Goal: Obtain resource: Download file/media

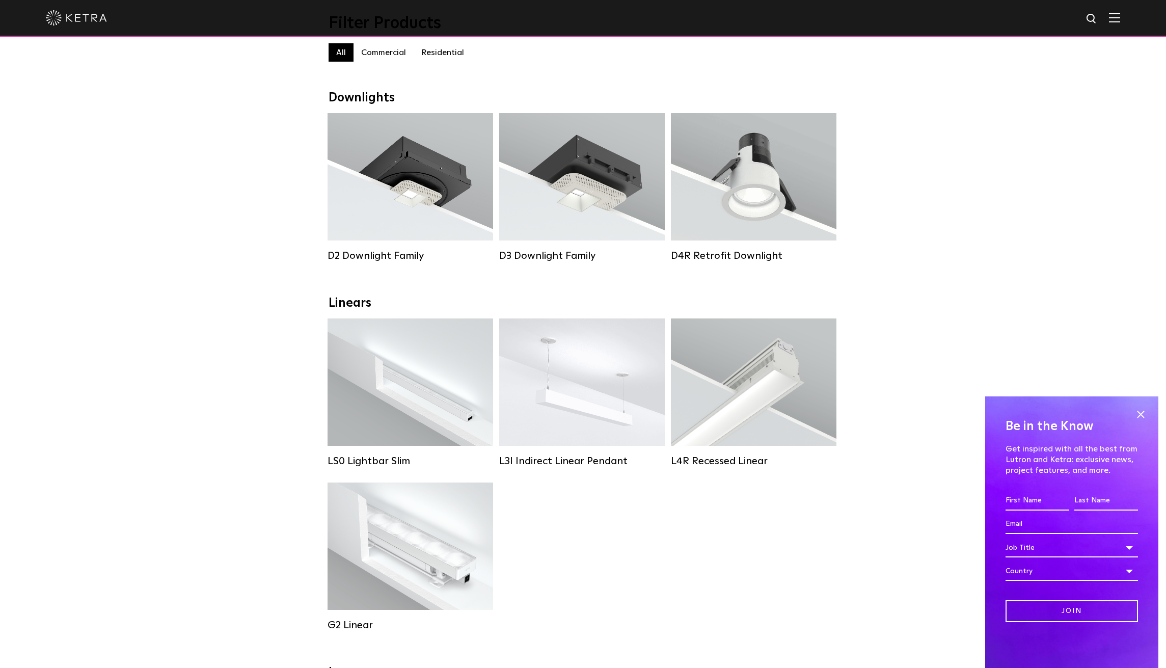
scroll to position [153, 0]
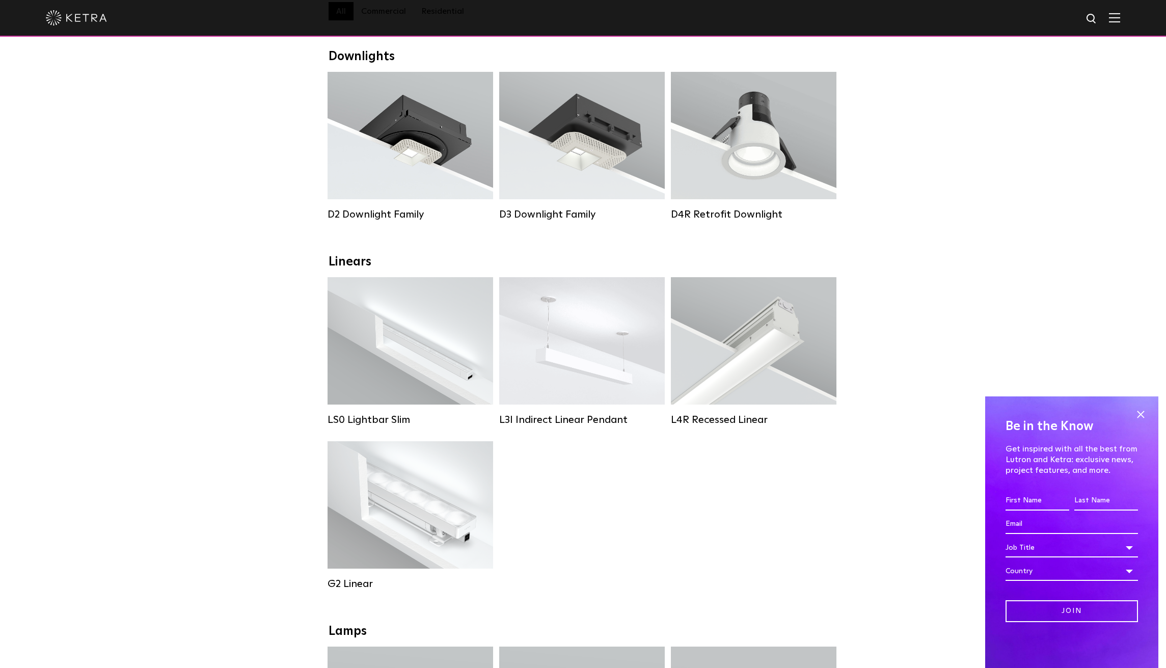
drag, startPoint x: 722, startPoint y: 538, endPoint x: 653, endPoint y: 500, distance: 78.2
click at [722, 538] on div "LS0 Lightbar Slim Lumen Output: 200 / 350 Colors: White / Black Control: X96 Co…" at bounding box center [582, 441] width 517 height 328
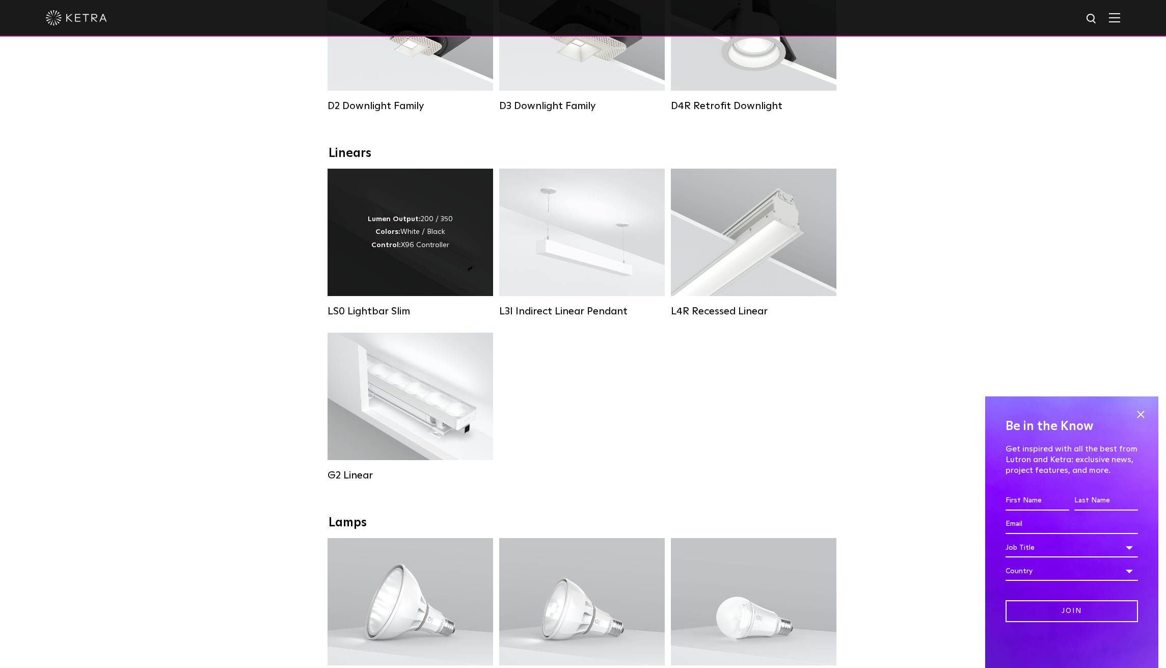
scroll to position [255, 0]
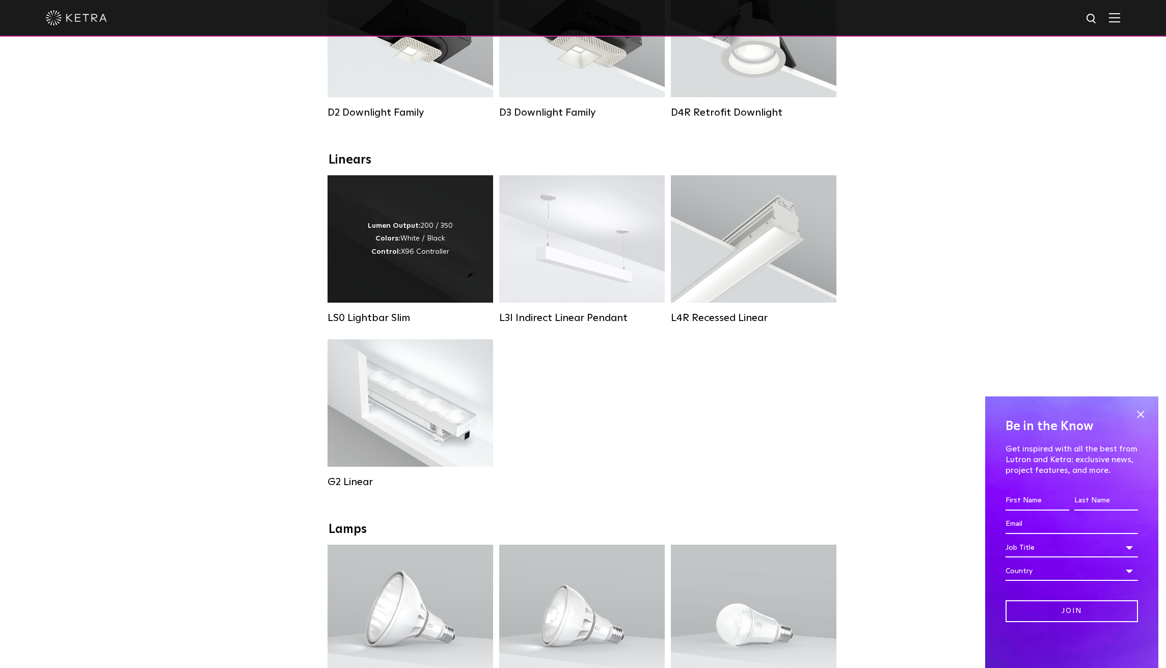
click at [395, 268] on div "Lumen Output: 200 / 350 Colors: White / Black Control: X96 Controller" at bounding box center [410, 238] width 166 height 127
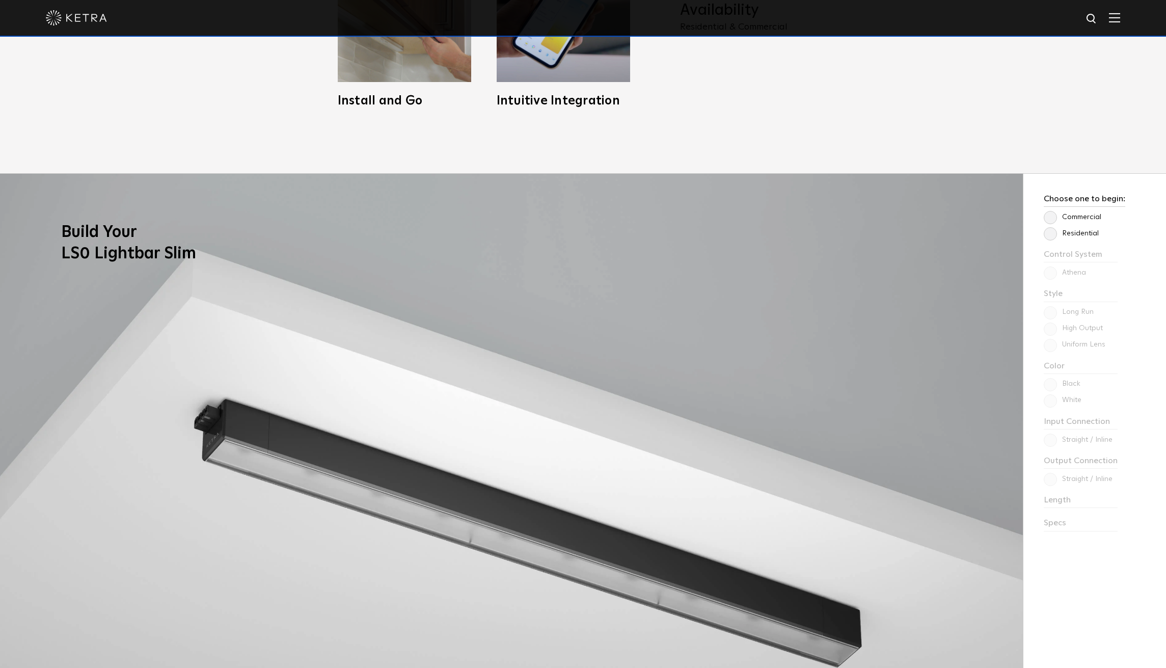
scroll to position [1019, 0]
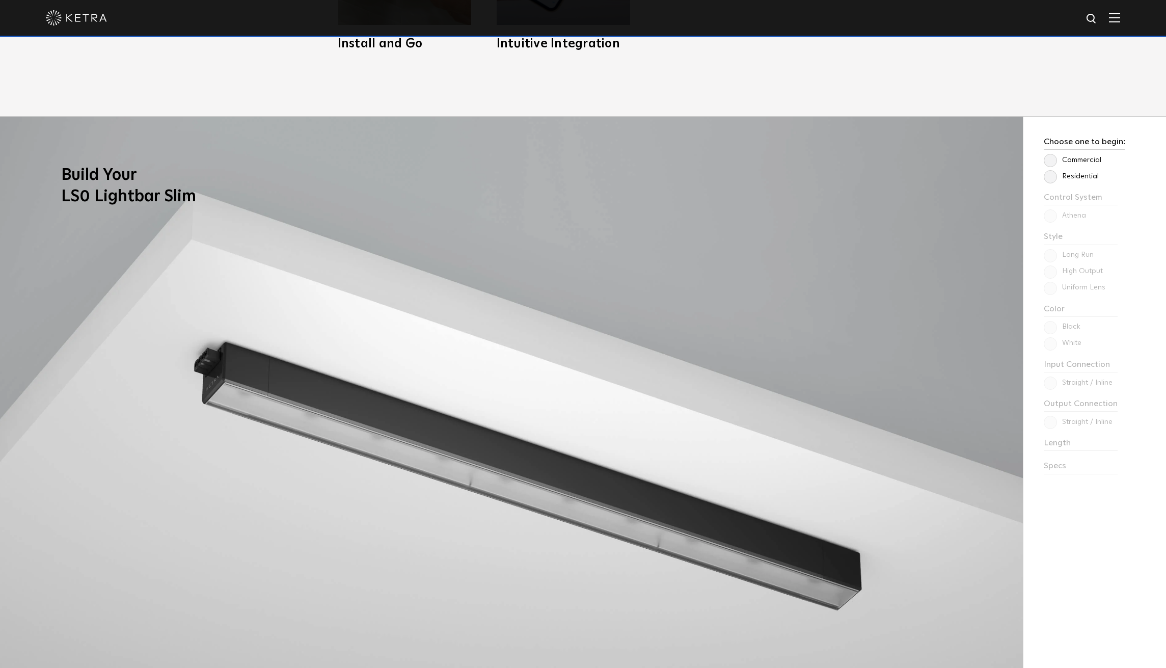
click at [1056, 177] on label "Residential" at bounding box center [1071, 176] width 55 height 9
click at [0, 0] on input "Residential" at bounding box center [0, 0] width 0 height 0
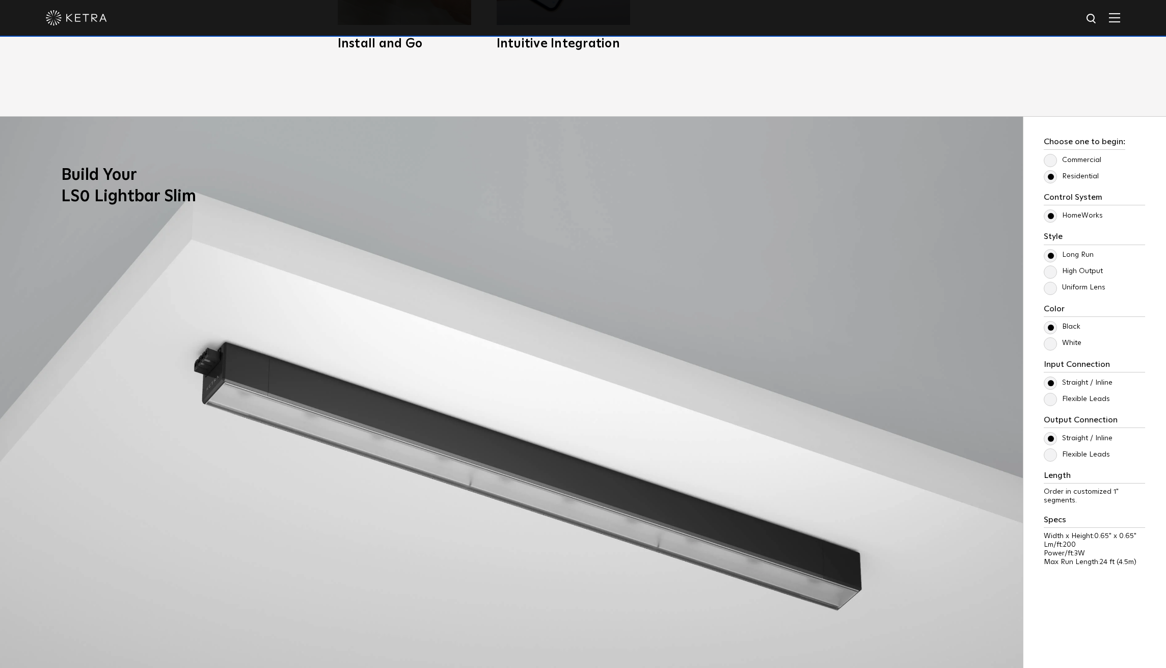
click at [1055, 291] on label "Uniform Lens" at bounding box center [1075, 287] width 62 height 9
click at [0, 0] on input "Uniform Lens" at bounding box center [0, 0] width 0 height 0
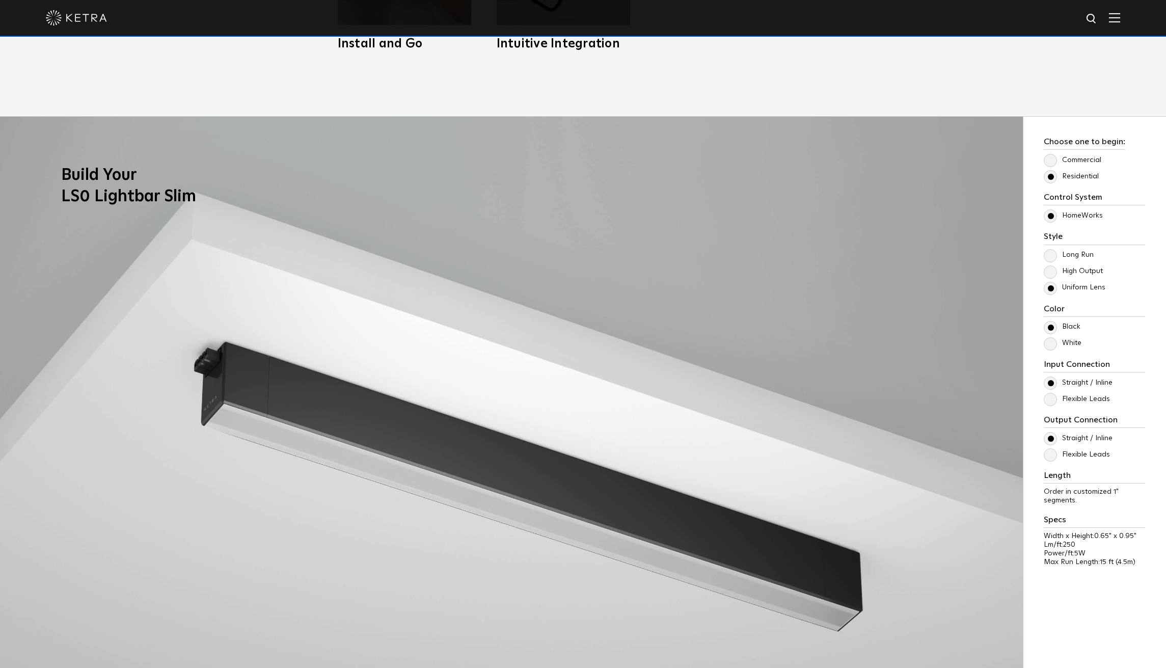
click at [1048, 255] on label "Long Run" at bounding box center [1069, 255] width 50 height 9
click at [0, 0] on input "Long Run" at bounding box center [0, 0] width 0 height 0
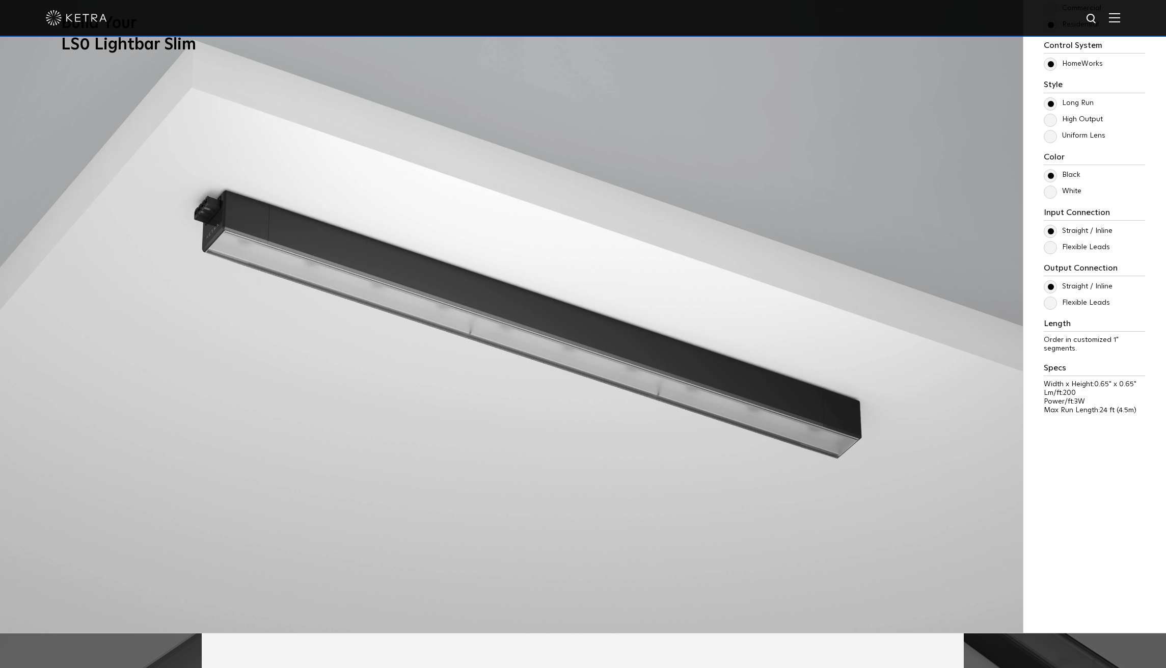
scroll to position [1171, 0]
click at [1051, 192] on label "White" at bounding box center [1063, 190] width 38 height 9
click at [0, 0] on input "White" at bounding box center [0, 0] width 0 height 0
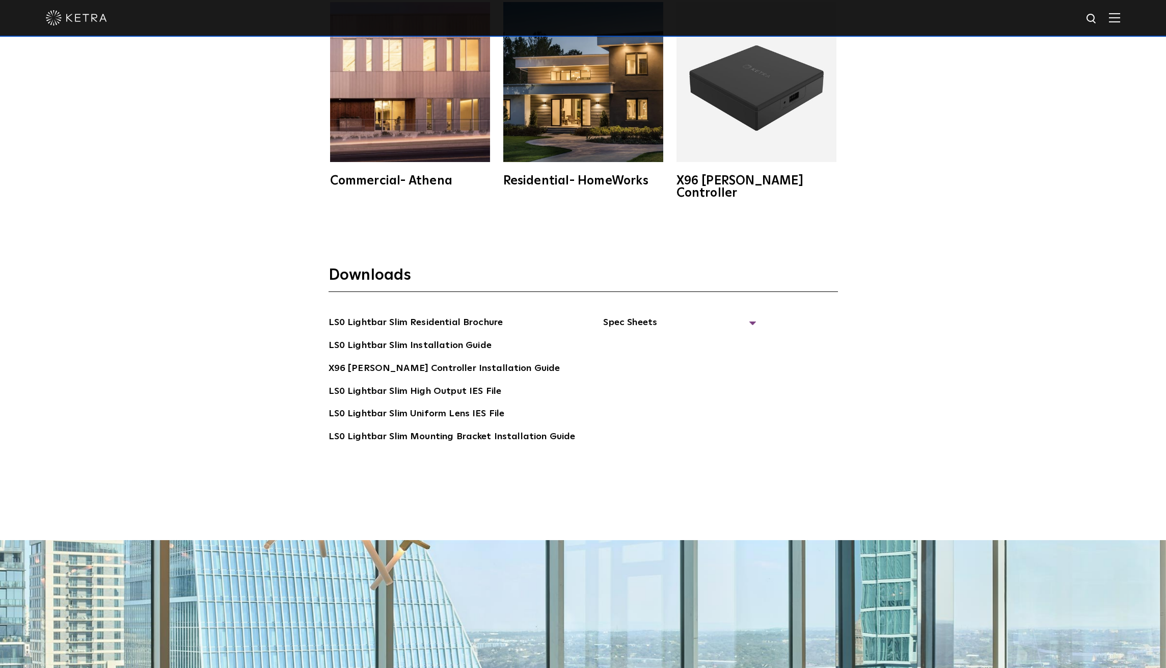
scroll to position [2648, 0]
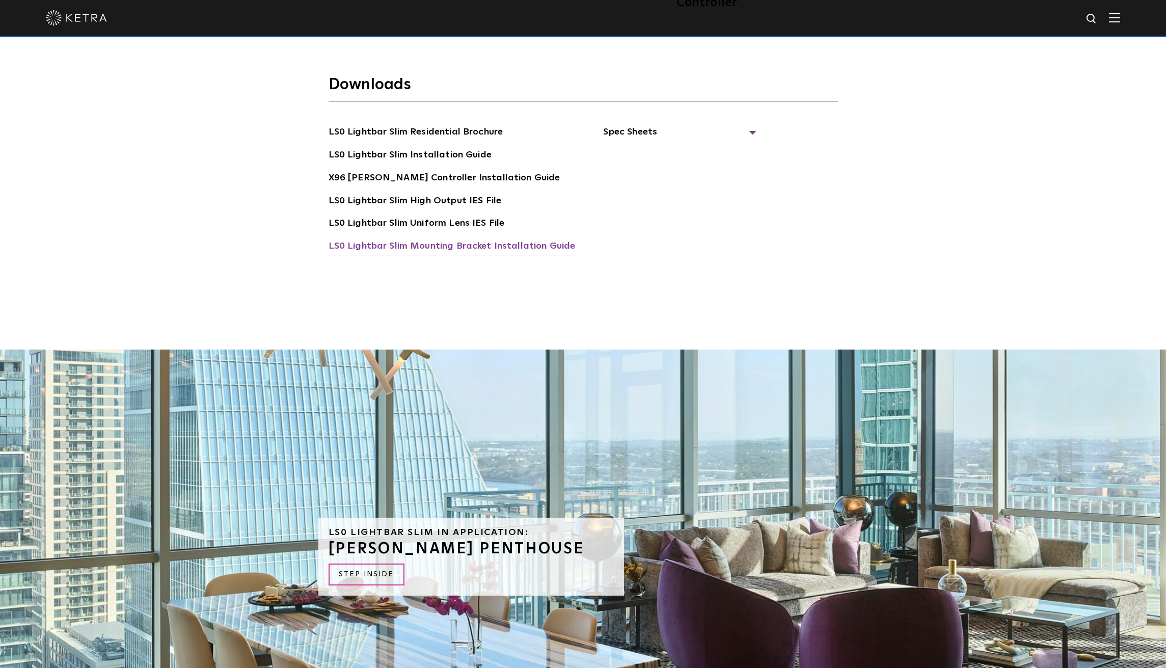
click at [449, 239] on link "LS0 Lightbar Slim Mounting Bracket Installation Guide" at bounding box center [452, 247] width 247 height 16
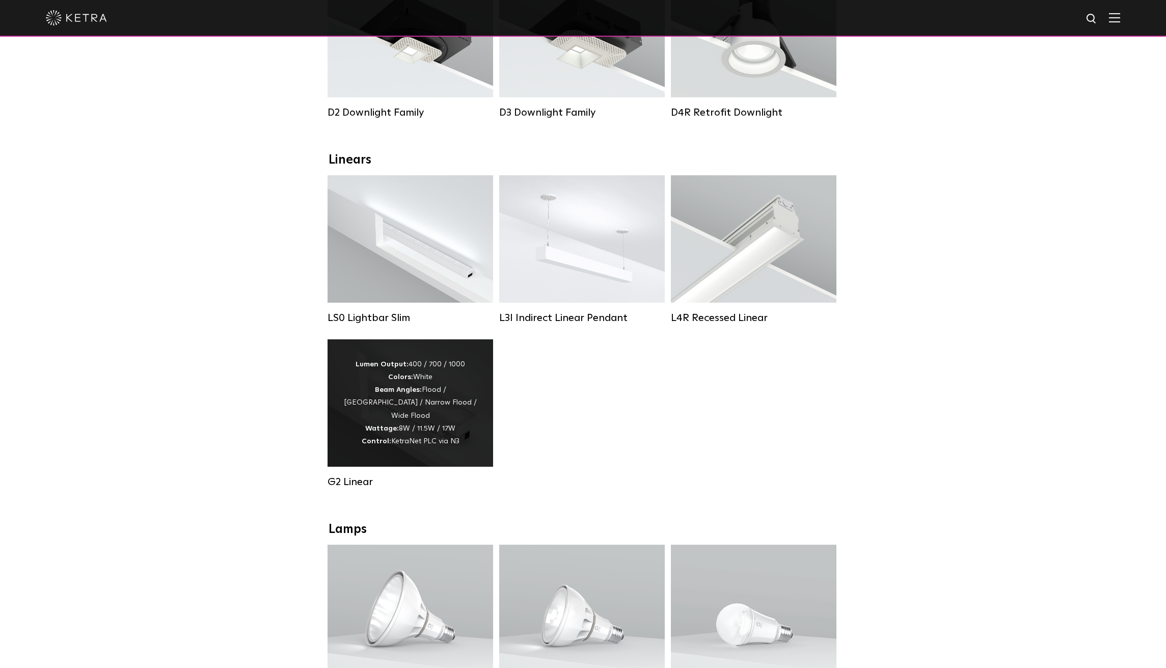
click at [418, 402] on div "Lumen Output: 400 / 700 / 1000 Colors: White Beam Angles: Flood / Graze / Narro…" at bounding box center [410, 403] width 135 height 90
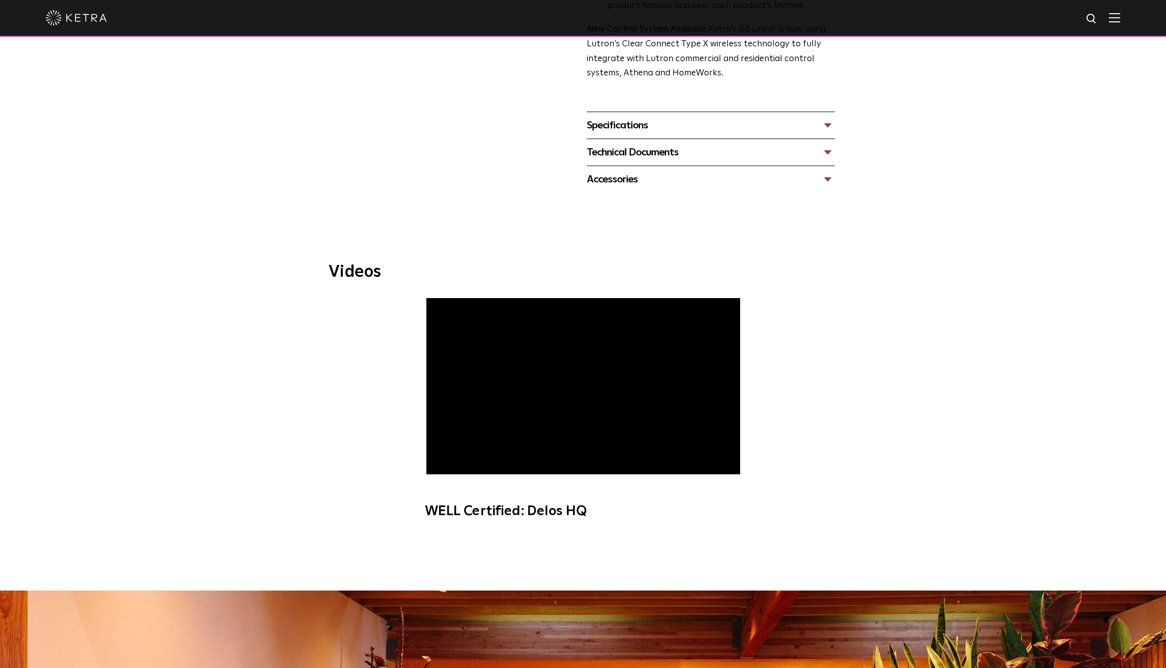
scroll to position [407, 0]
click at [625, 123] on div "Specifications" at bounding box center [711, 125] width 248 height 16
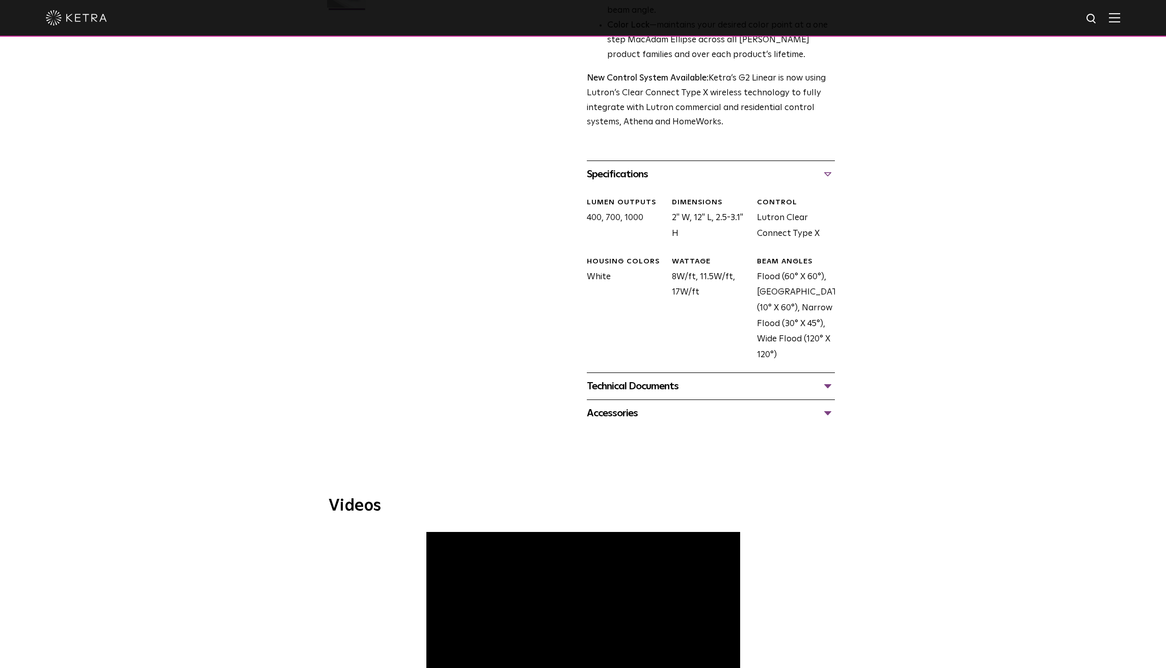
scroll to position [357, 0]
click at [639, 390] on div "Technical Documents" at bounding box center [711, 387] width 248 height 16
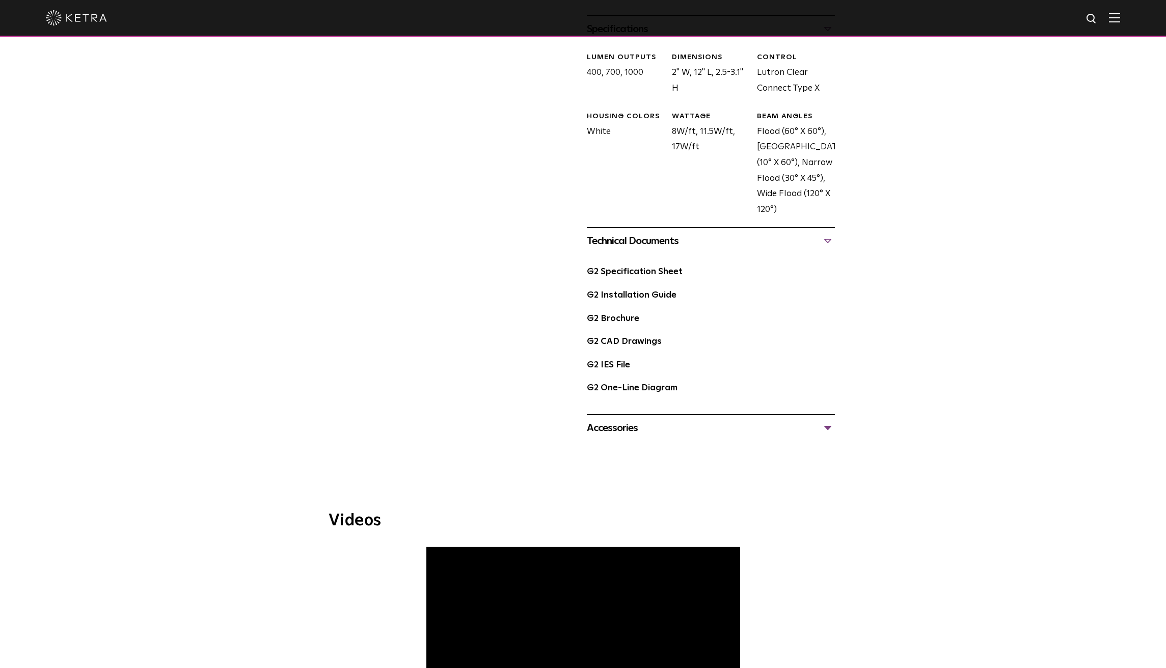
scroll to position [509, 0]
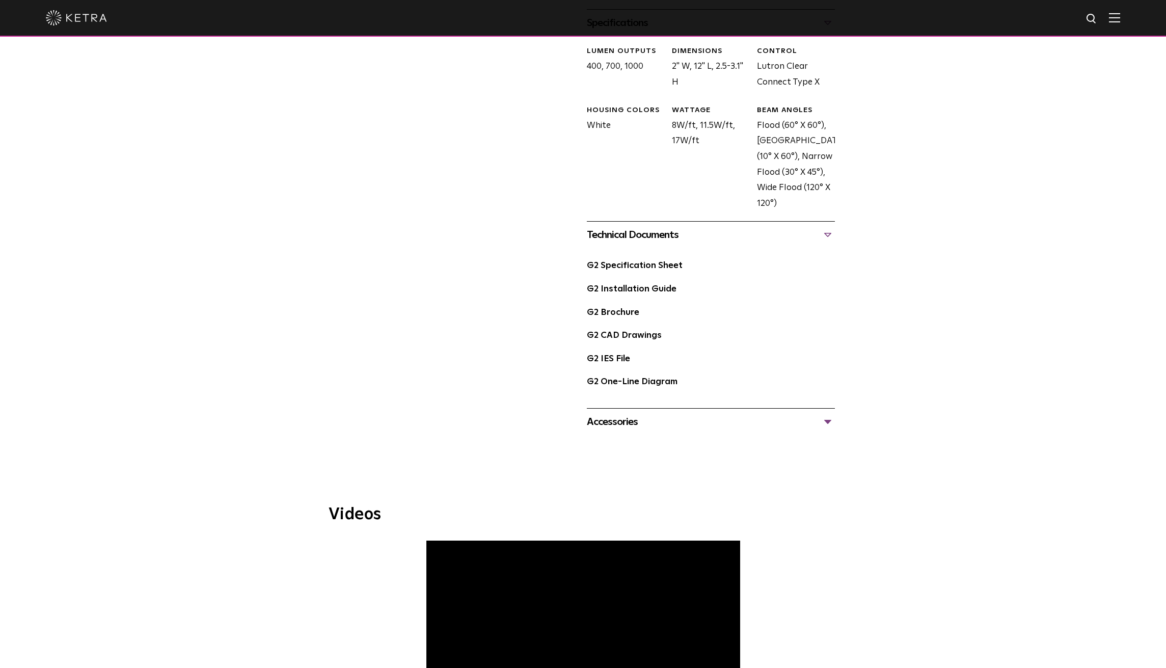
click at [618, 423] on div "Accessories" at bounding box center [711, 422] width 248 height 16
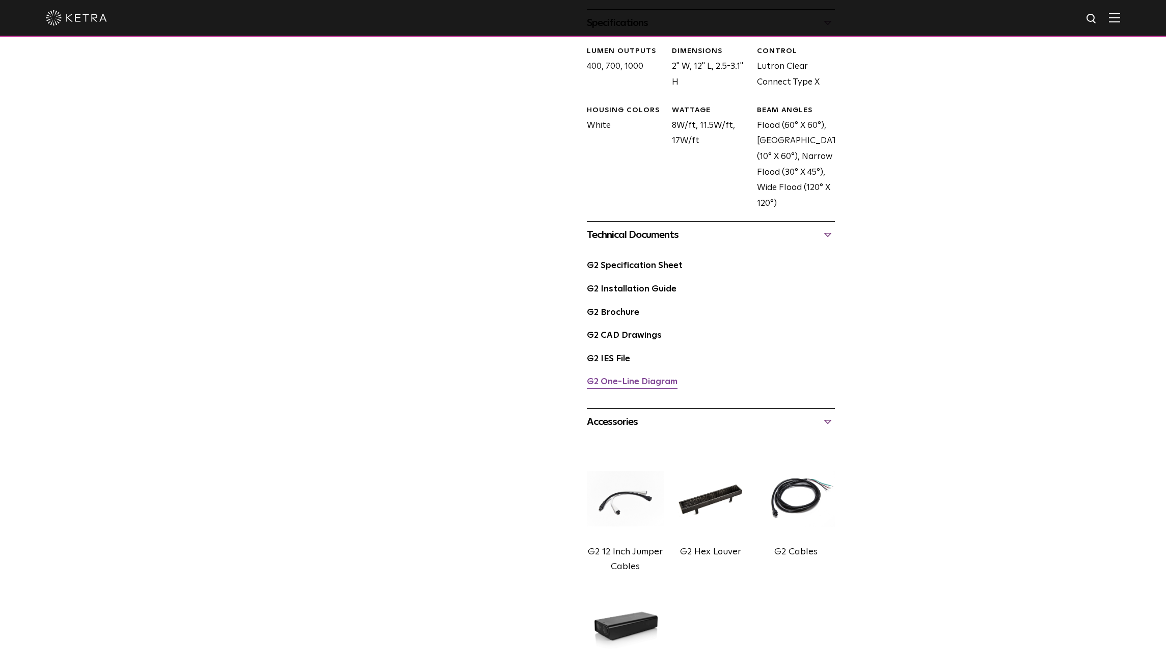
click at [636, 381] on link "G2 One-Line Diagram" at bounding box center [632, 381] width 91 height 9
click at [619, 308] on link "G2 Brochure" at bounding box center [613, 312] width 52 height 9
